Goal: Task Accomplishment & Management: Manage account settings

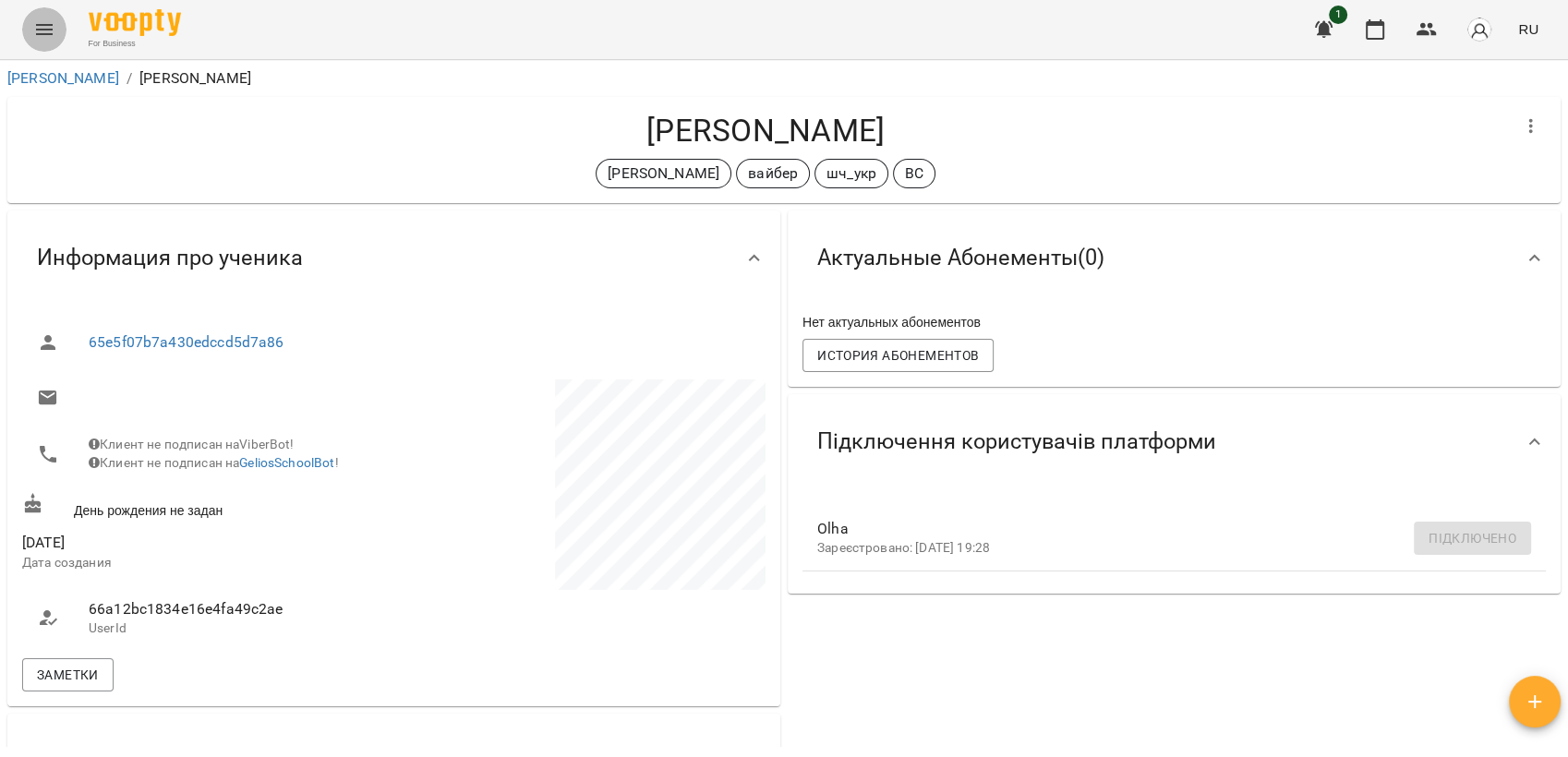
click at [43, 32] on icon "Menu" at bounding box center [45, 30] width 22 height 22
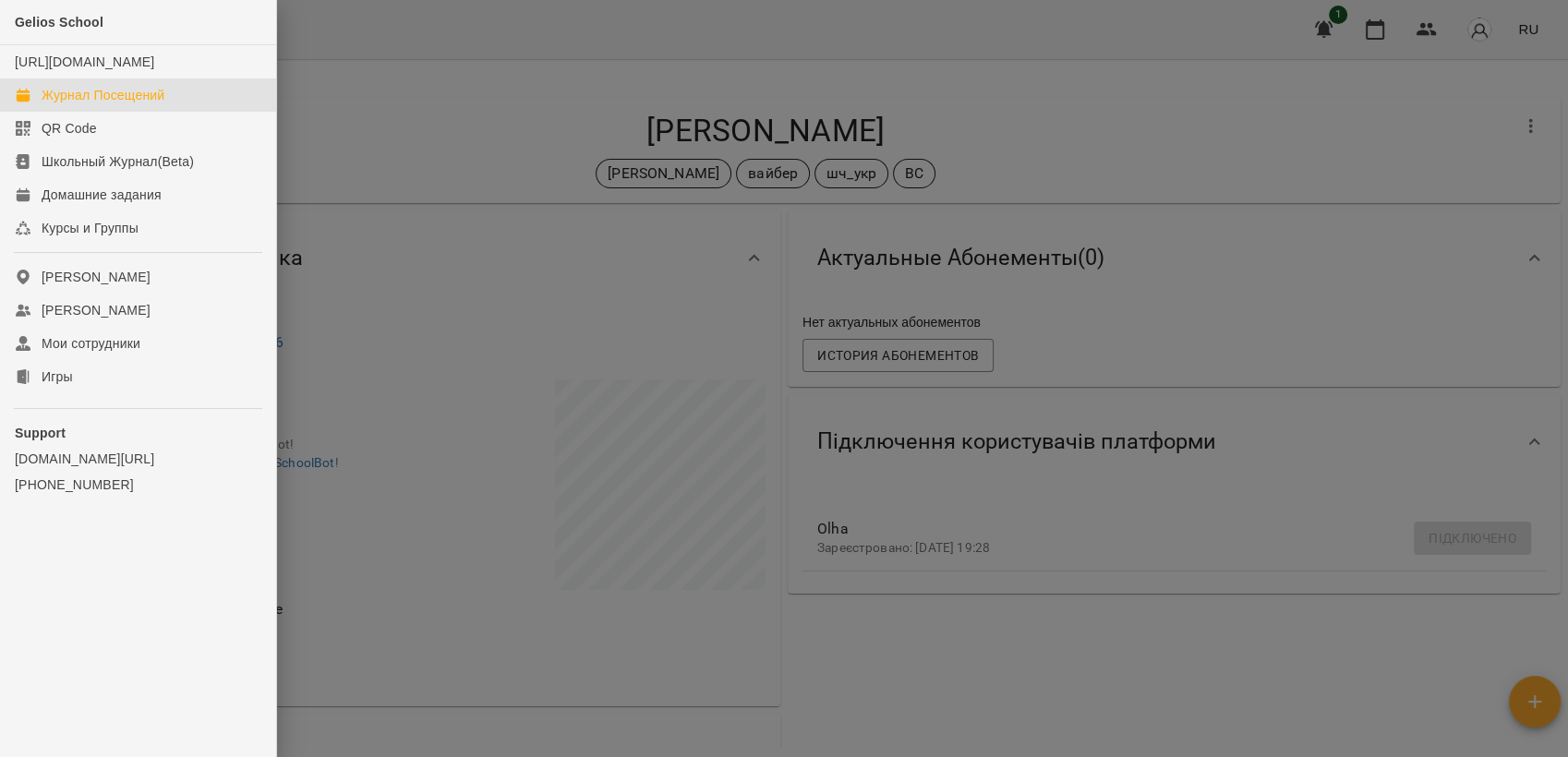
click at [118, 104] on div "Журнал Посещений" at bounding box center [104, 95] width 123 height 19
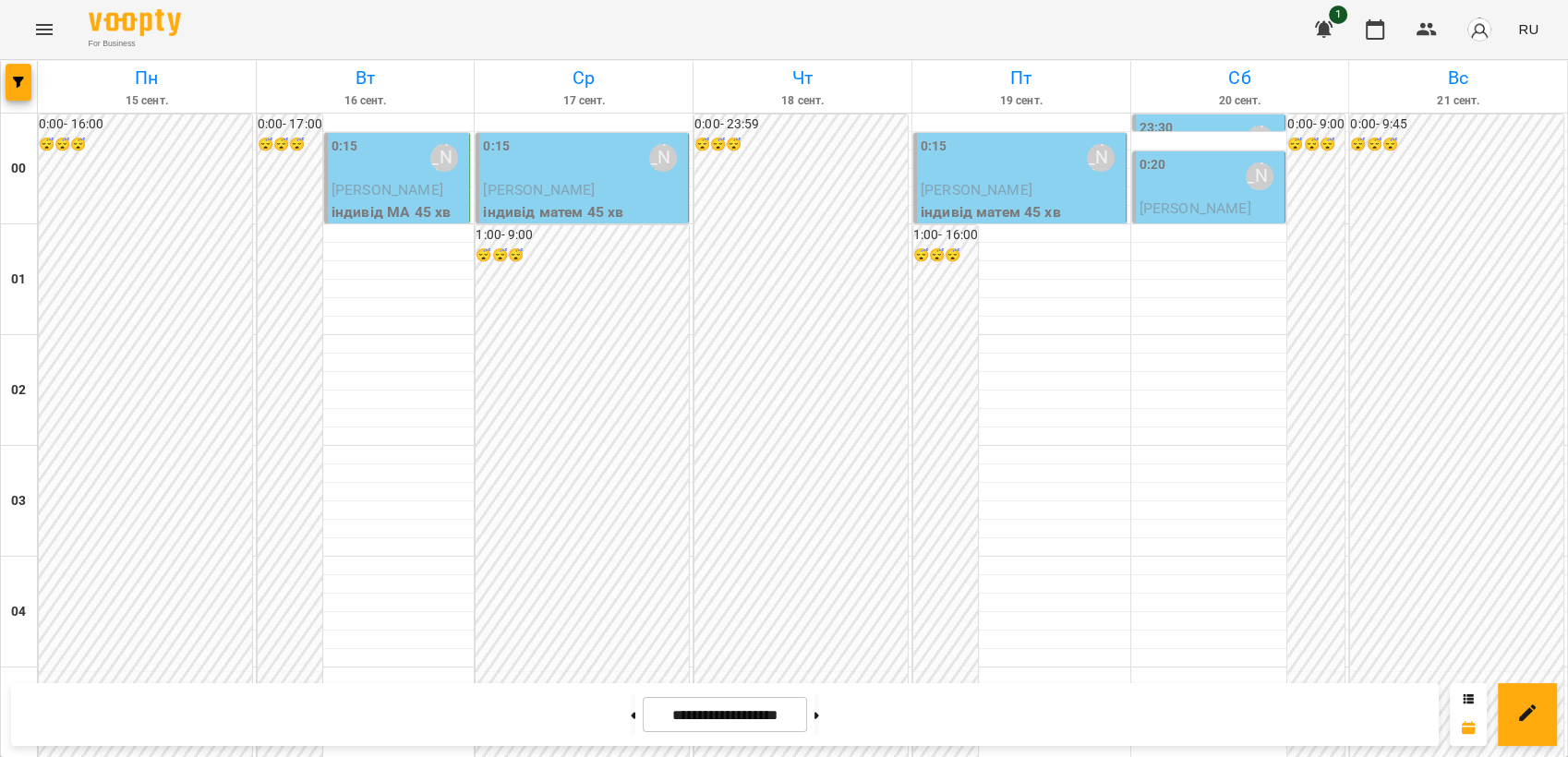
scroll to position [1948, 0]
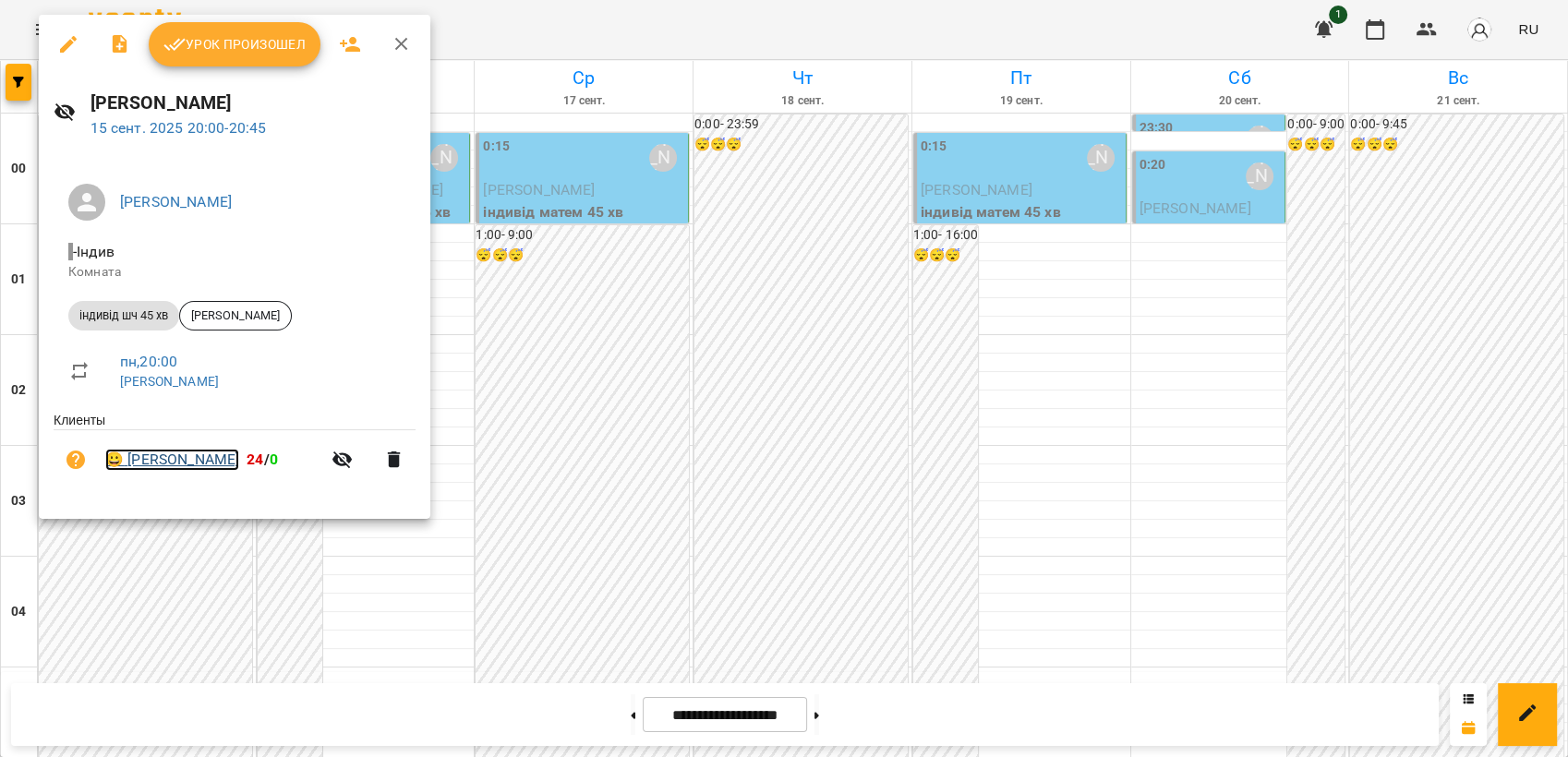
click at [174, 464] on link "😀 [PERSON_NAME]" at bounding box center [173, 460] width 134 height 22
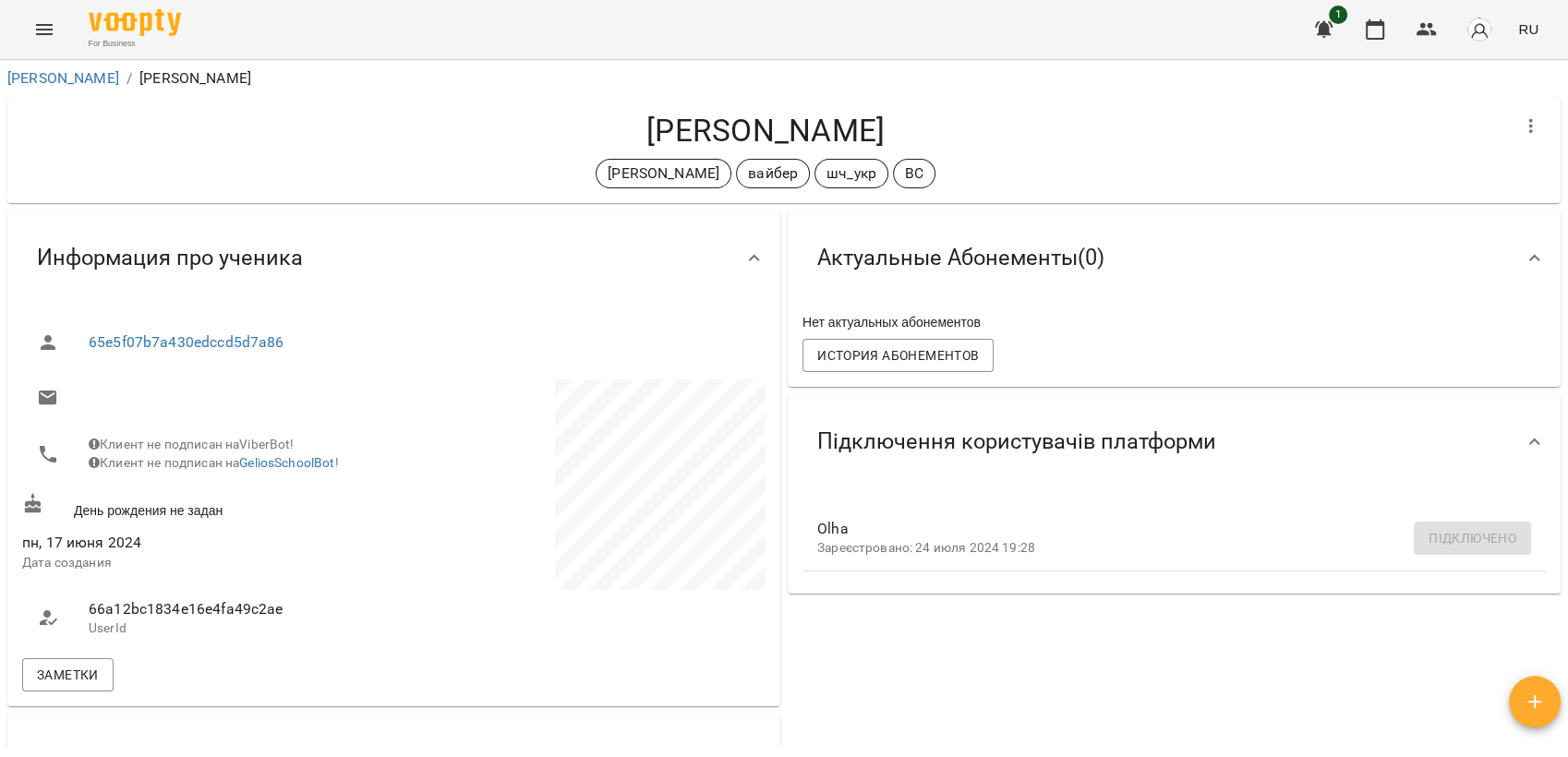
click at [45, 26] on icon "Menu" at bounding box center [45, 30] width 22 height 22
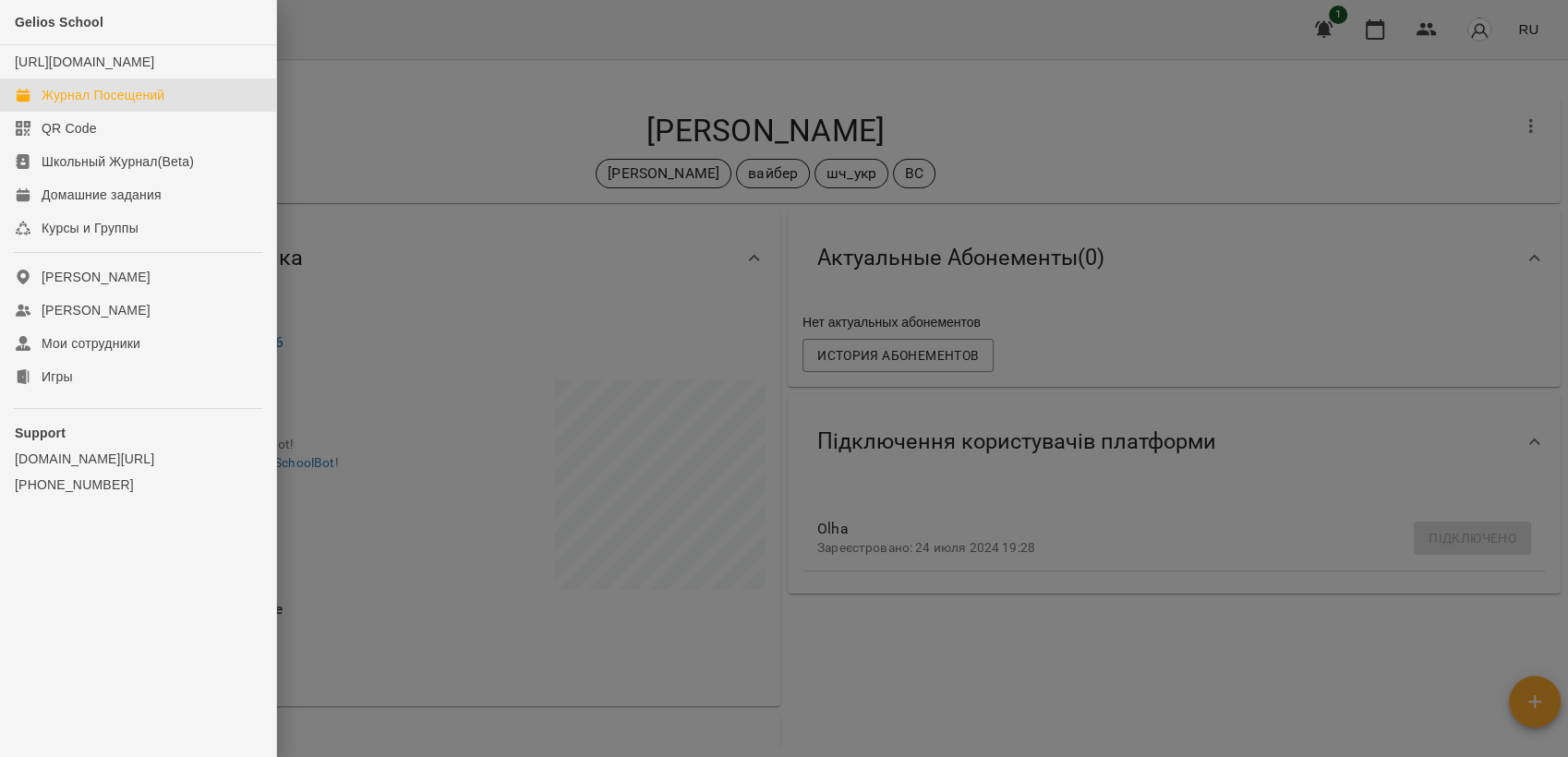
click at [111, 104] on div "Журнал Посещений" at bounding box center [104, 95] width 123 height 19
